Goal: Entertainment & Leisure: Consume media (video, audio)

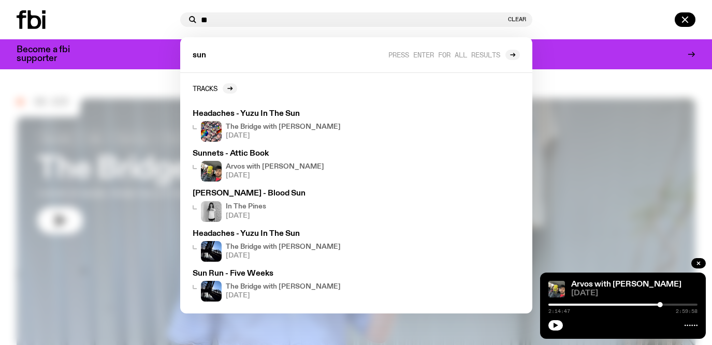
type input "*"
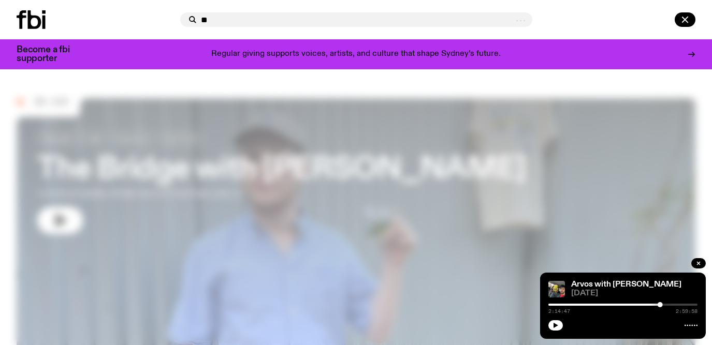
type input "*"
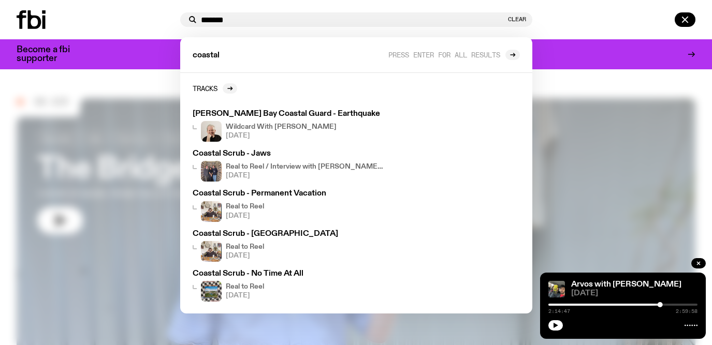
type input "*******"
click at [132, 17] on div at bounding box center [97, 19] width 160 height 19
click at [108, 100] on div at bounding box center [356, 172] width 712 height 345
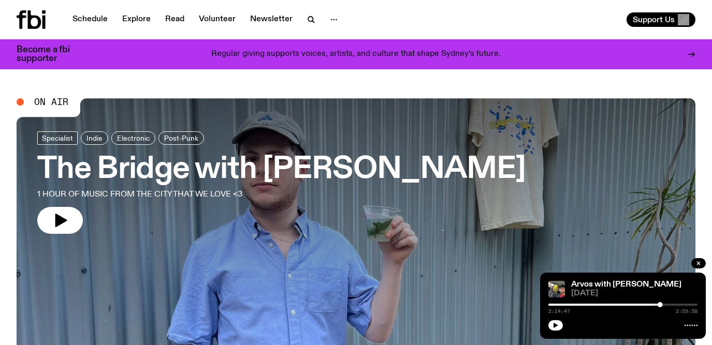
click at [205, 184] on h3 "The Bridge with [PERSON_NAME]" at bounding box center [281, 169] width 488 height 29
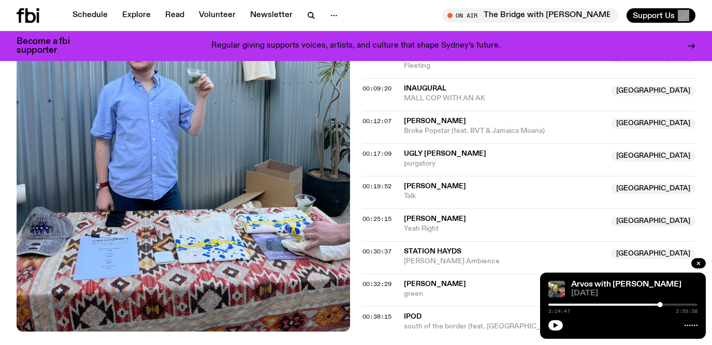
scroll to position [457, 0]
